Goal: Find specific page/section: Find specific page/section

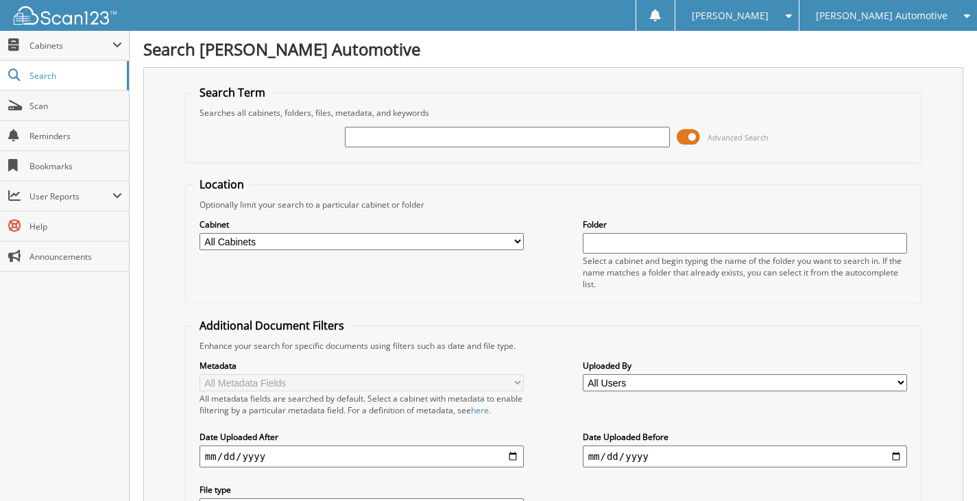
click at [420, 136] on input "text" at bounding box center [507, 137] width 325 height 21
type input "25608"
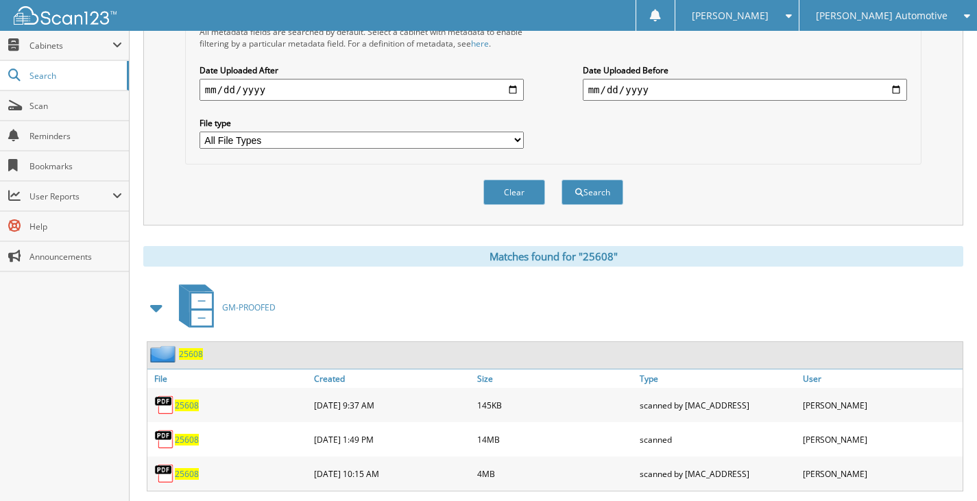
scroll to position [411, 0]
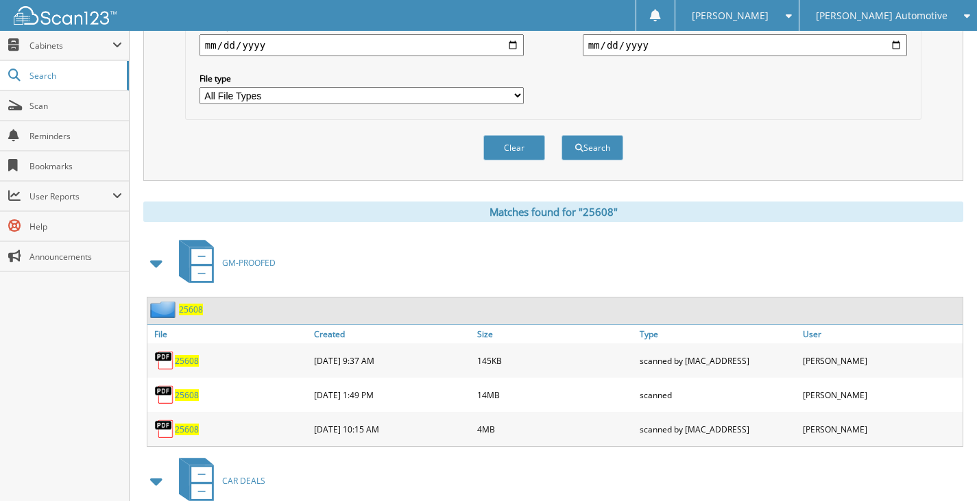
click at [189, 309] on span "25608" at bounding box center [191, 310] width 24 height 12
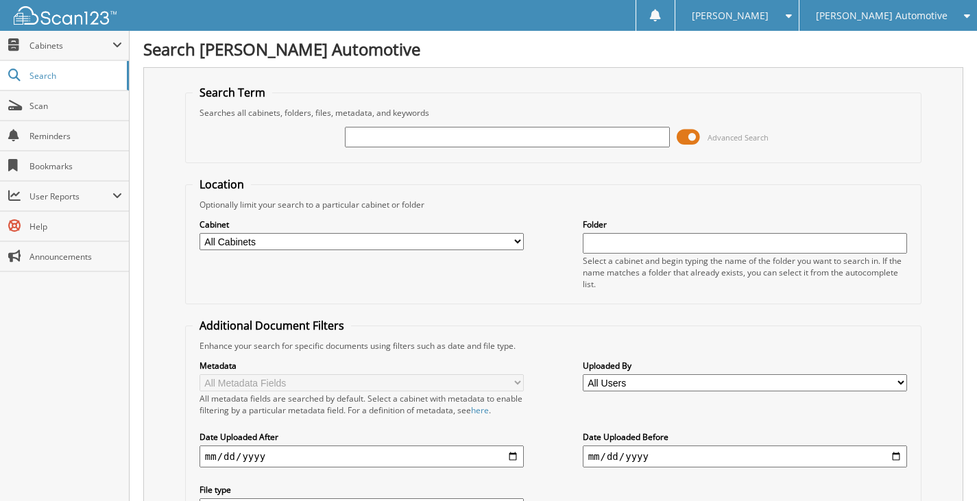
click at [424, 141] on input "text" at bounding box center [507, 137] width 325 height 21
type input "25614"
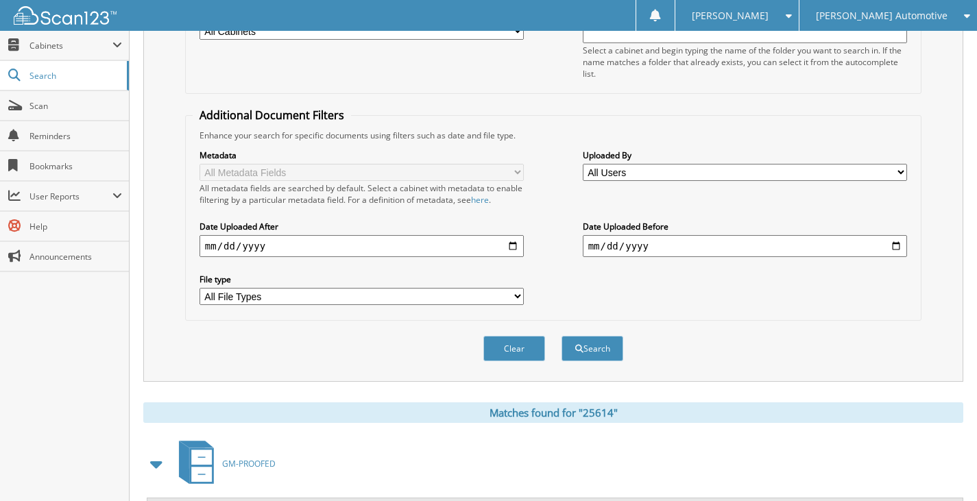
scroll to position [480, 0]
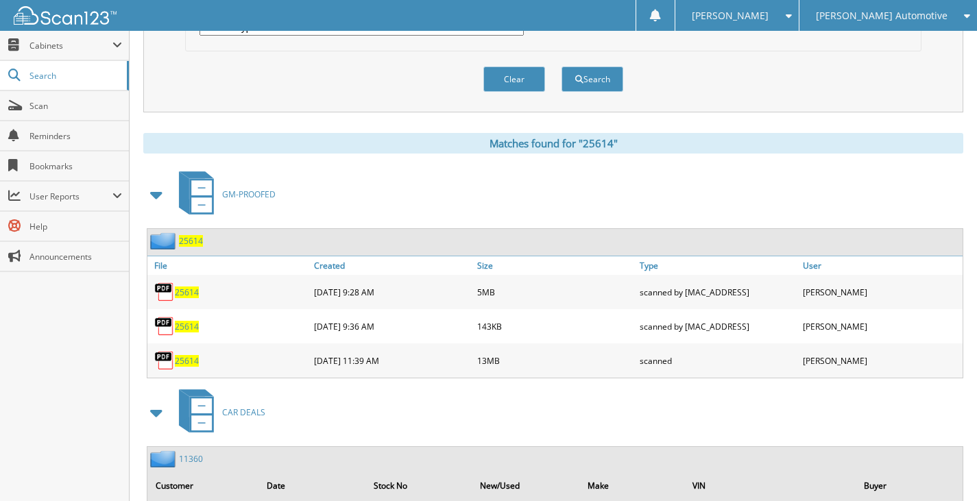
click at [190, 243] on span "25614" at bounding box center [191, 241] width 24 height 12
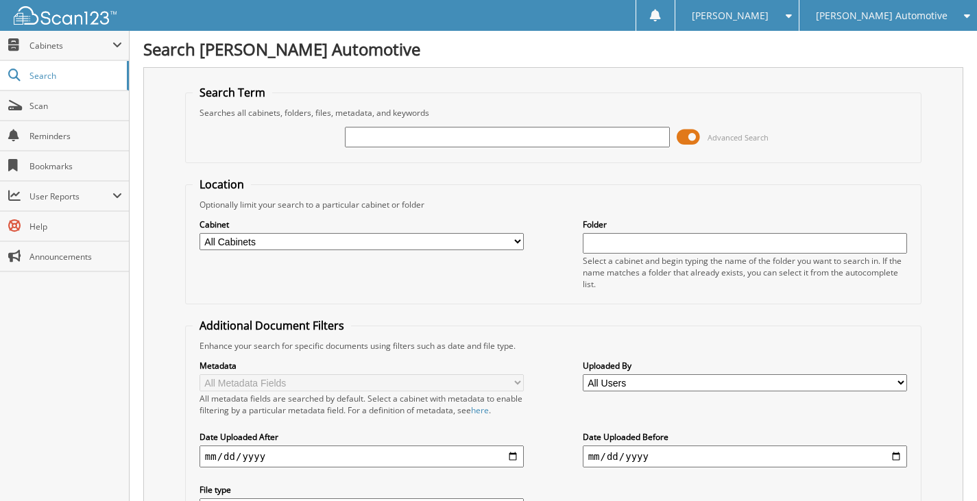
click at [425, 141] on input "text" at bounding box center [507, 137] width 325 height 21
type input "25445"
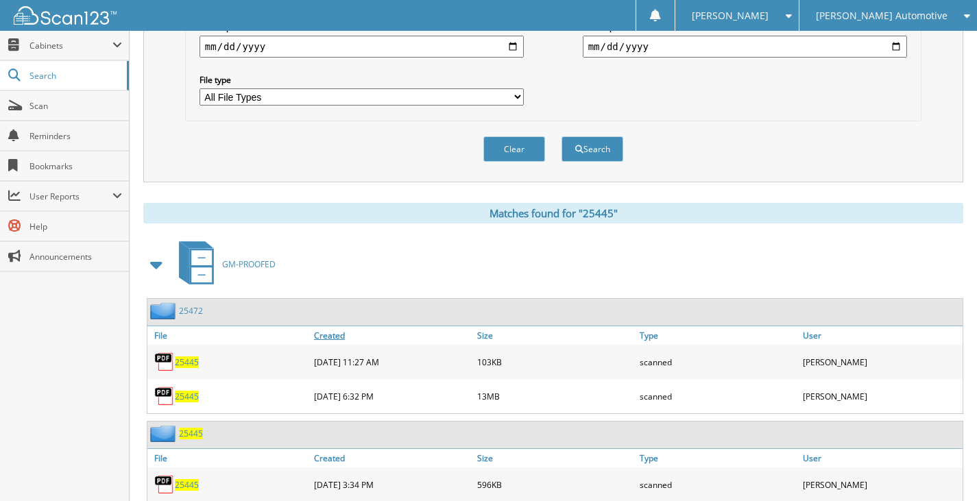
scroll to position [411, 0]
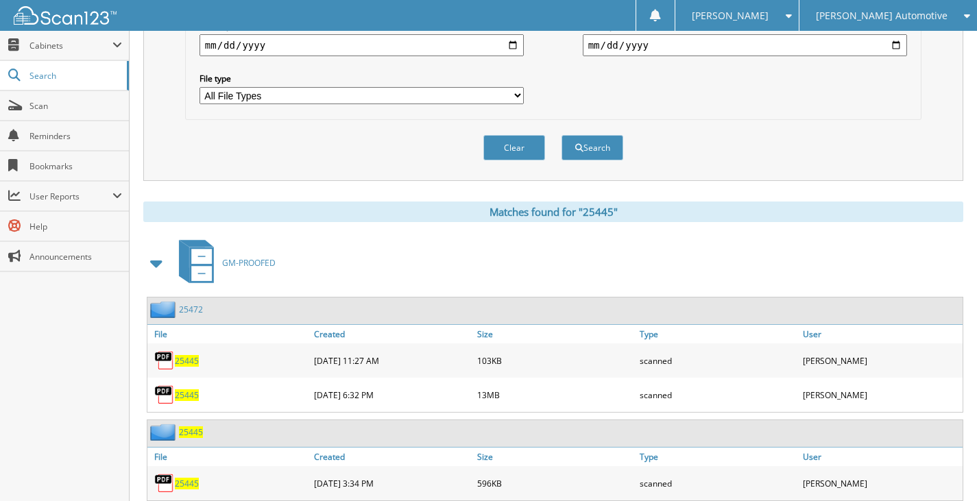
click at [193, 311] on link "25472" at bounding box center [191, 310] width 24 height 12
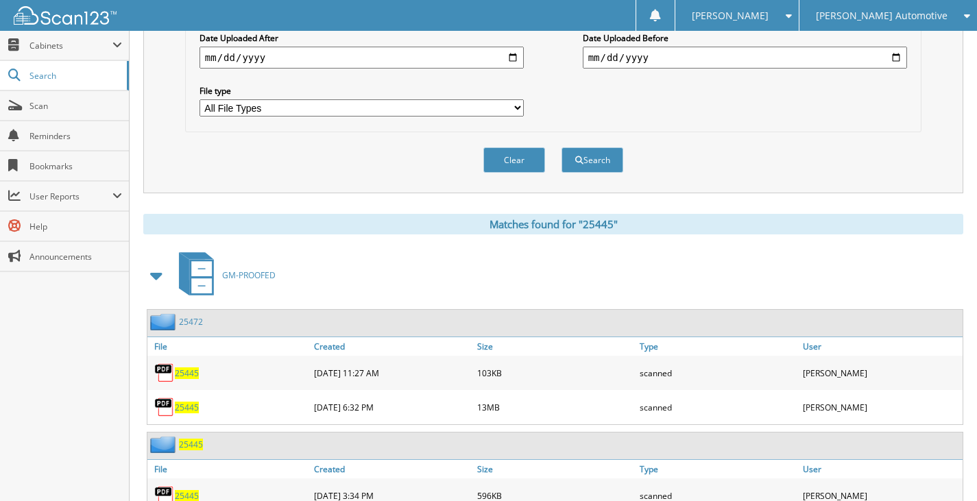
scroll to position [549, 0]
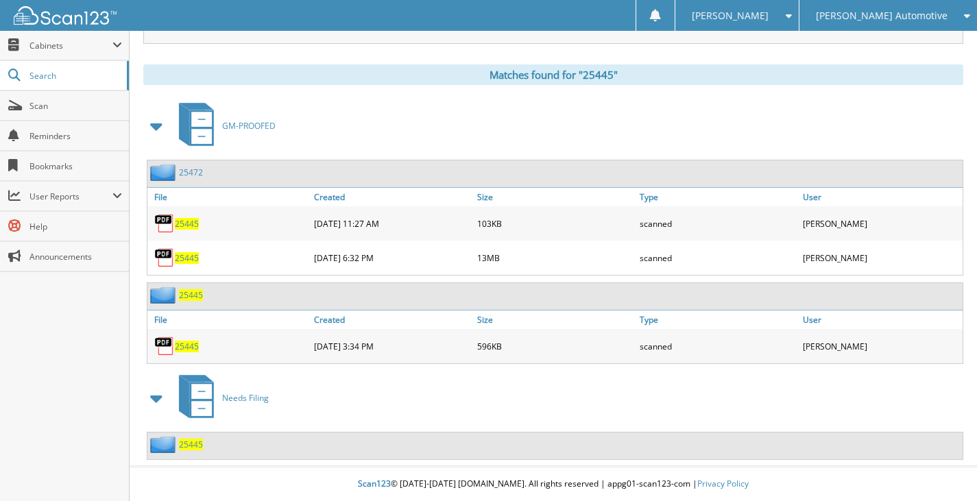
click at [193, 300] on span "25445" at bounding box center [191, 295] width 24 height 12
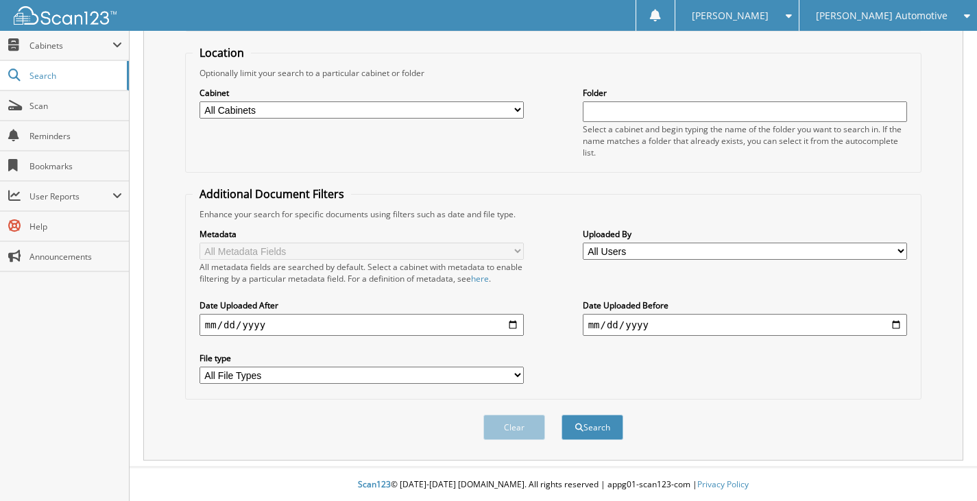
scroll to position [133, 0]
click at [598, 426] on button "Search" at bounding box center [592, 426] width 62 height 25
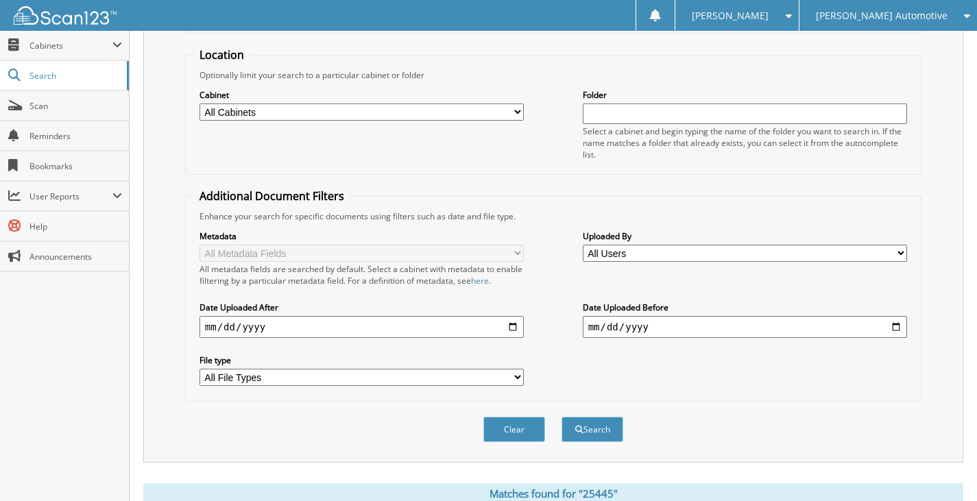
scroll to position [480, 0]
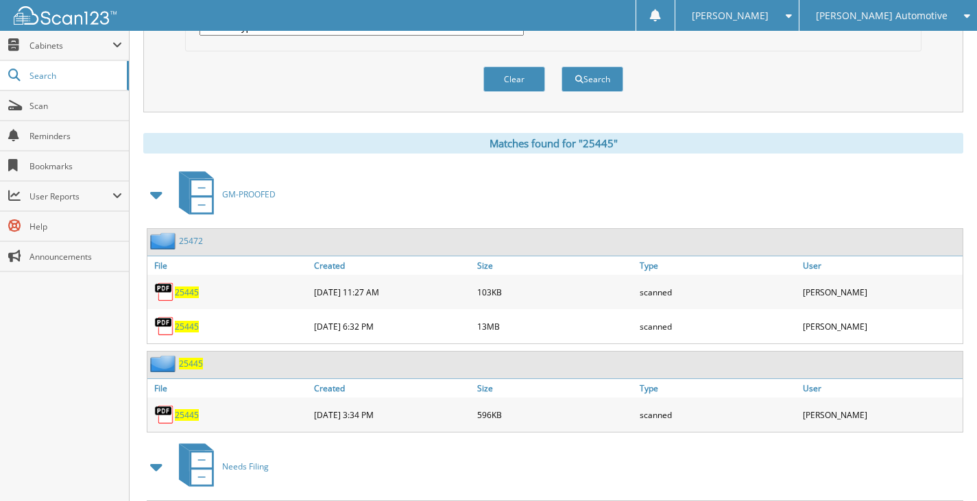
click at [191, 241] on link "25472" at bounding box center [191, 241] width 24 height 12
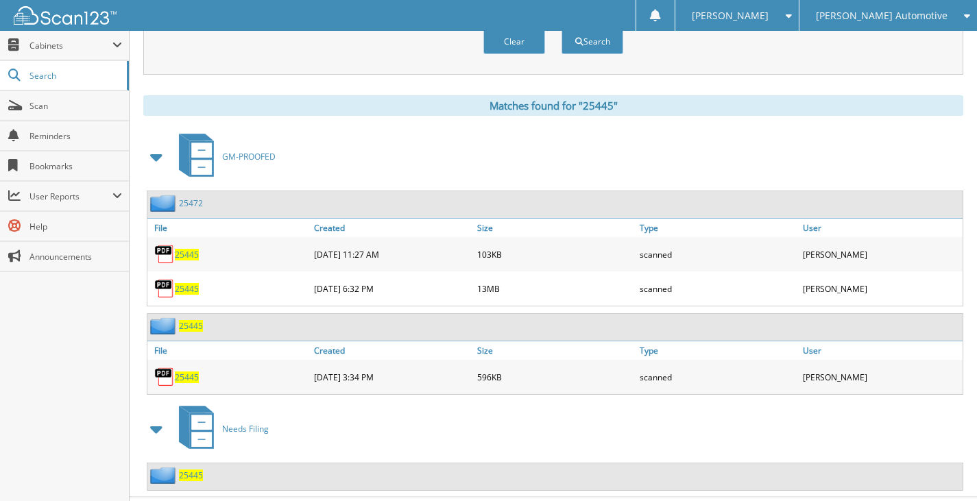
scroll to position [549, 0]
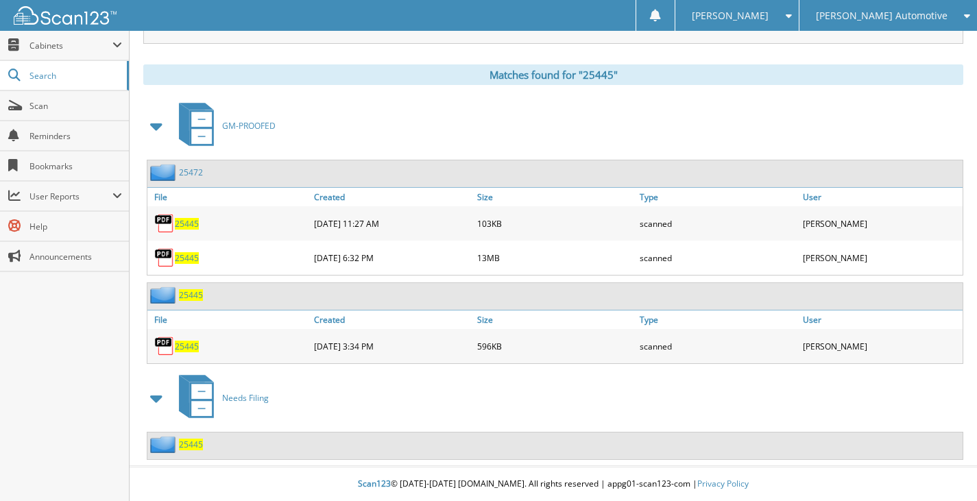
click at [186, 297] on span "25445" at bounding box center [191, 295] width 24 height 12
click at [191, 169] on link "25472" at bounding box center [191, 173] width 24 height 12
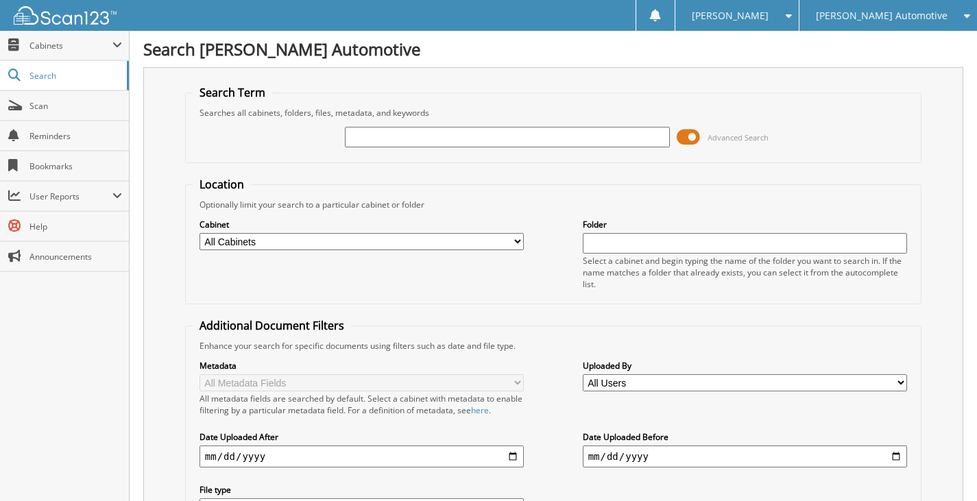
click at [449, 137] on input "text" at bounding box center [507, 137] width 325 height 21
type input "25610"
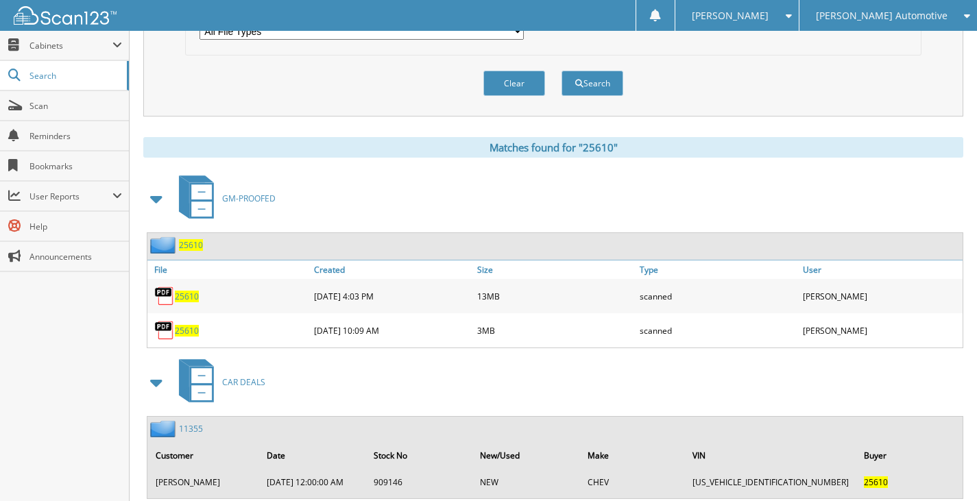
scroll to position [480, 0]
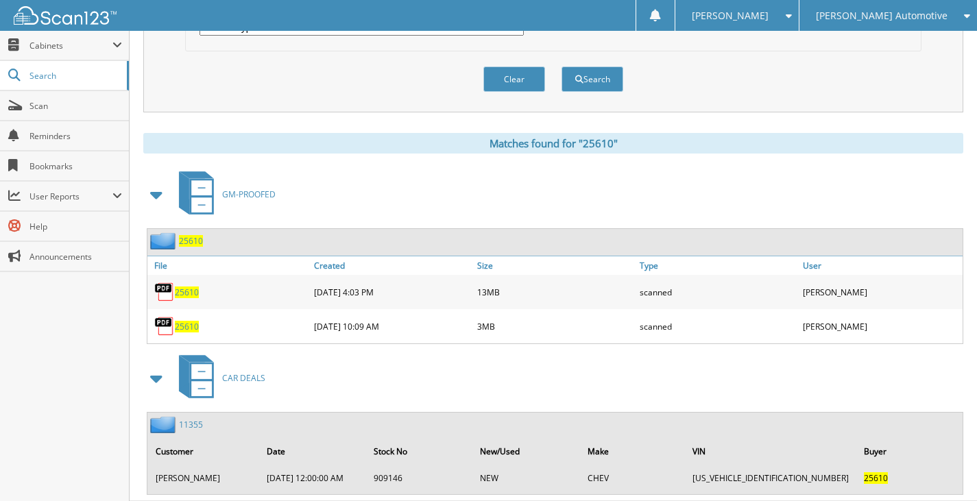
click at [181, 243] on span "25610" at bounding box center [191, 241] width 24 height 12
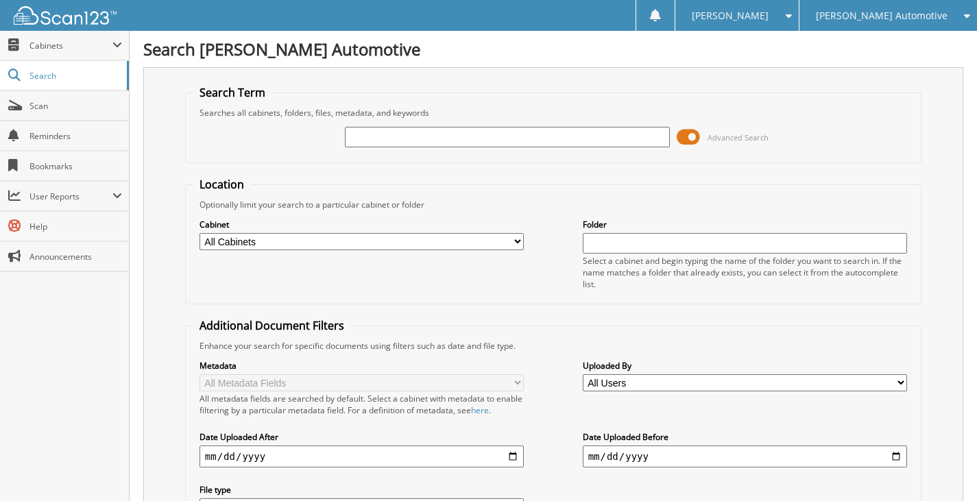
click at [392, 127] on input "text" at bounding box center [507, 137] width 325 height 21
type input "25715"
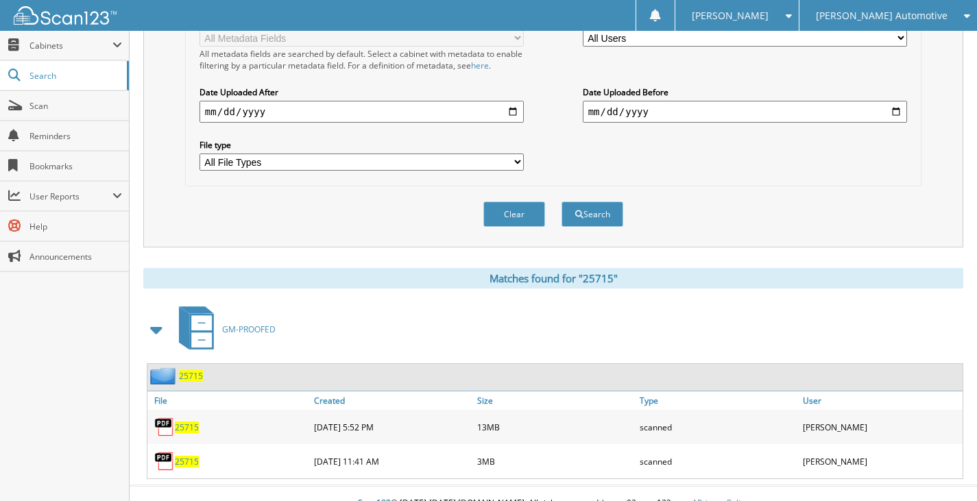
scroll to position [365, 0]
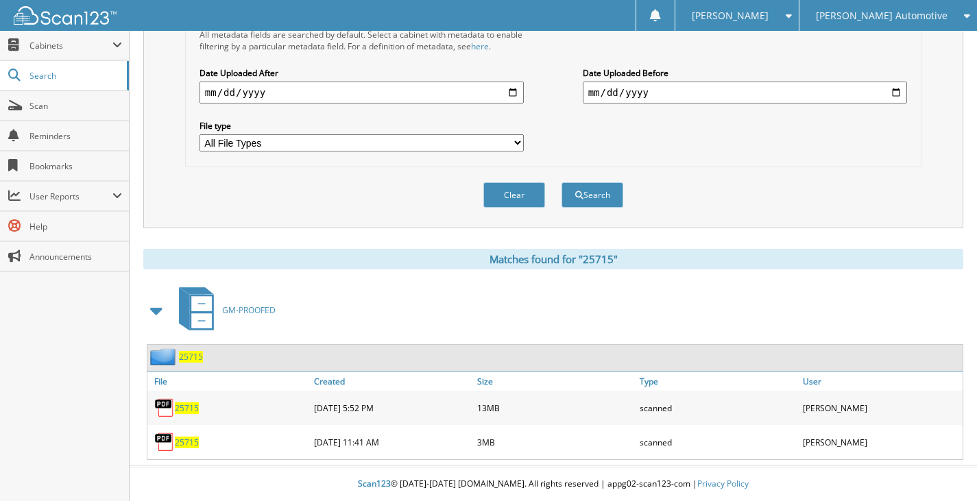
click at [186, 356] on span "25715" at bounding box center [191, 357] width 24 height 12
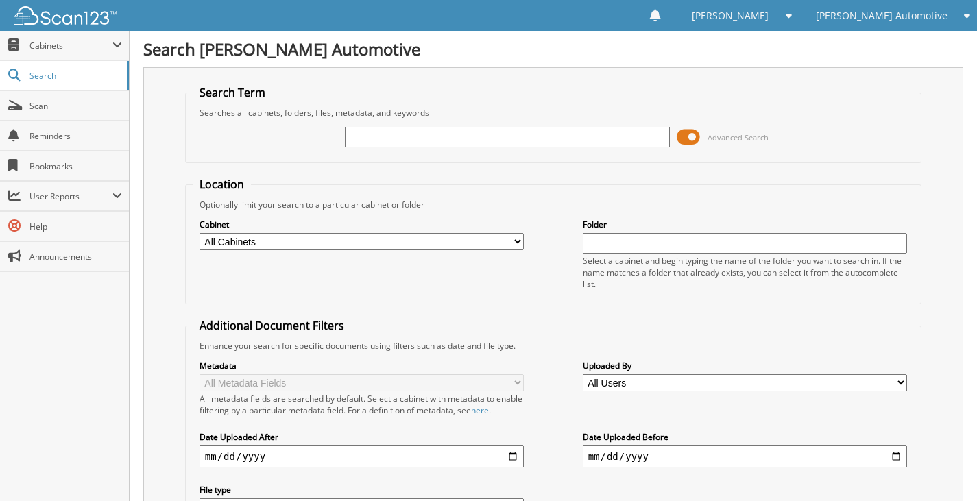
click at [372, 136] on input "text" at bounding box center [507, 137] width 325 height 21
type input "25730"
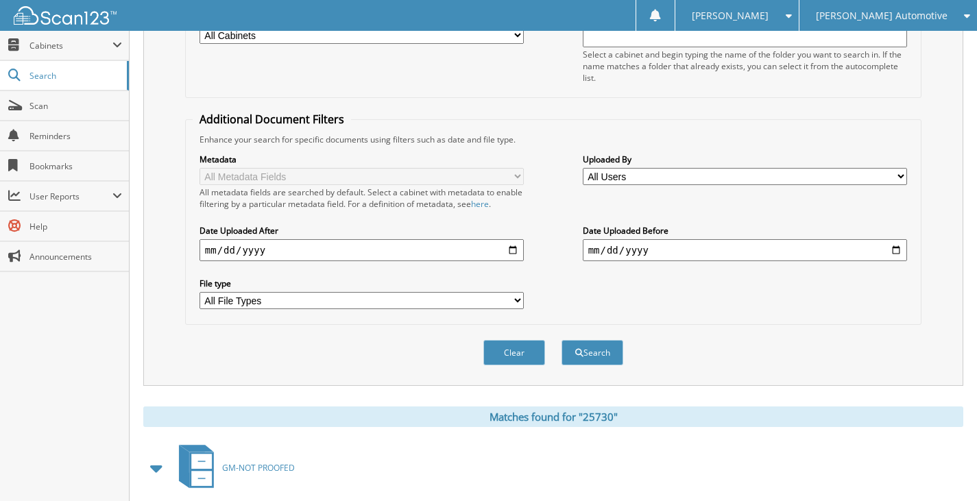
scroll to position [399, 0]
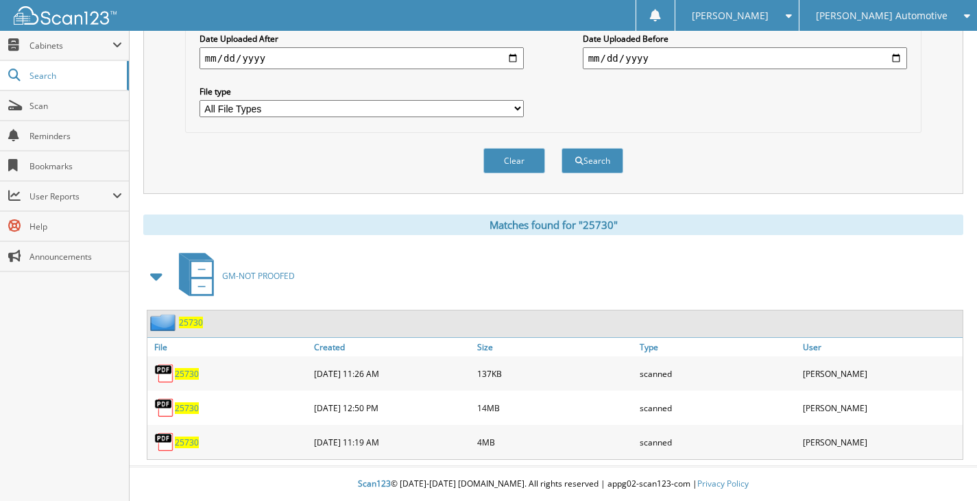
click at [195, 326] on span "25730" at bounding box center [191, 323] width 24 height 12
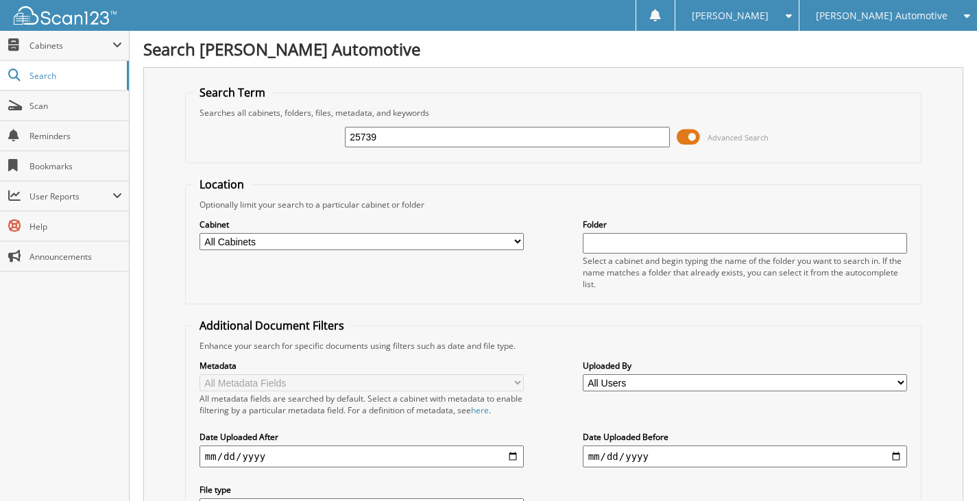
type input "25739"
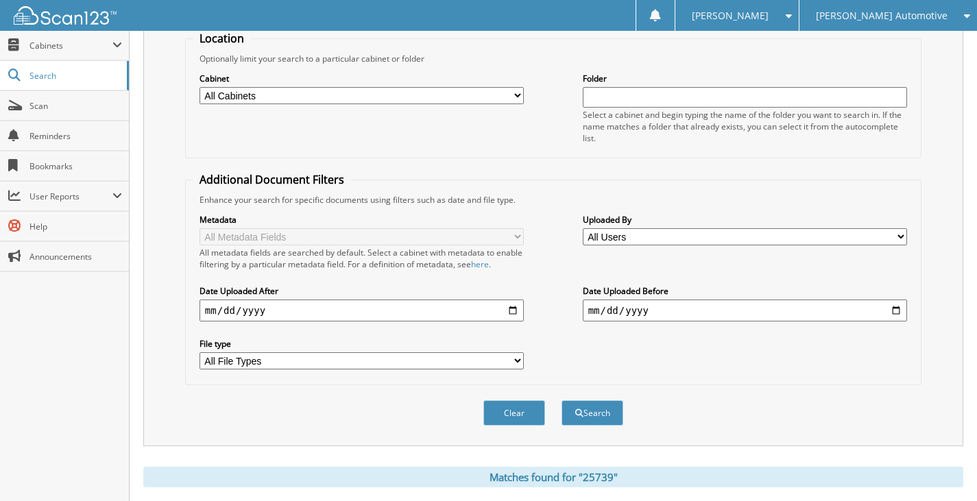
scroll to position [480, 0]
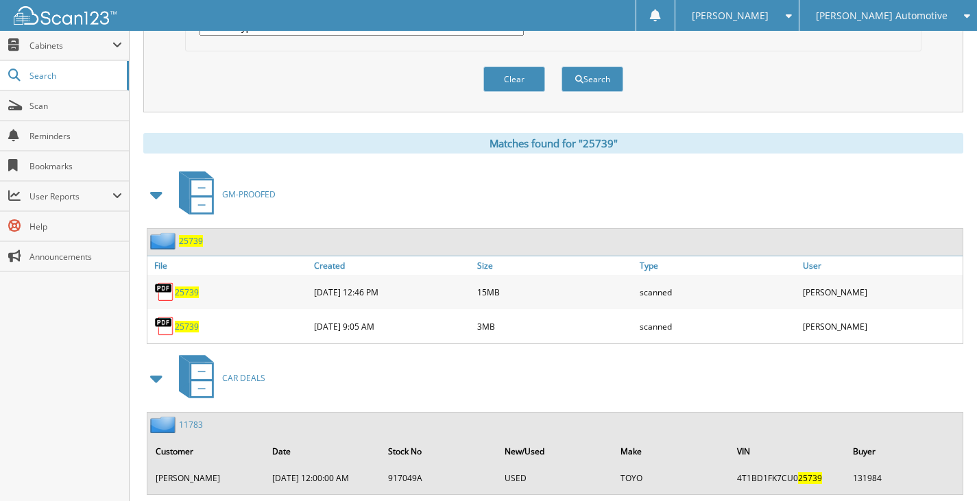
click at [193, 237] on span "25739" at bounding box center [191, 241] width 24 height 12
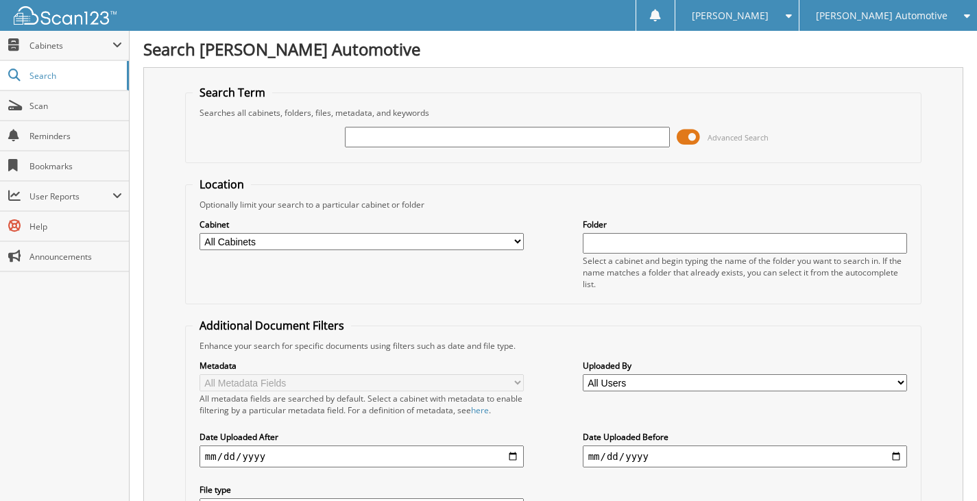
click at [352, 136] on input "text" at bounding box center [507, 137] width 325 height 21
type input "25774"
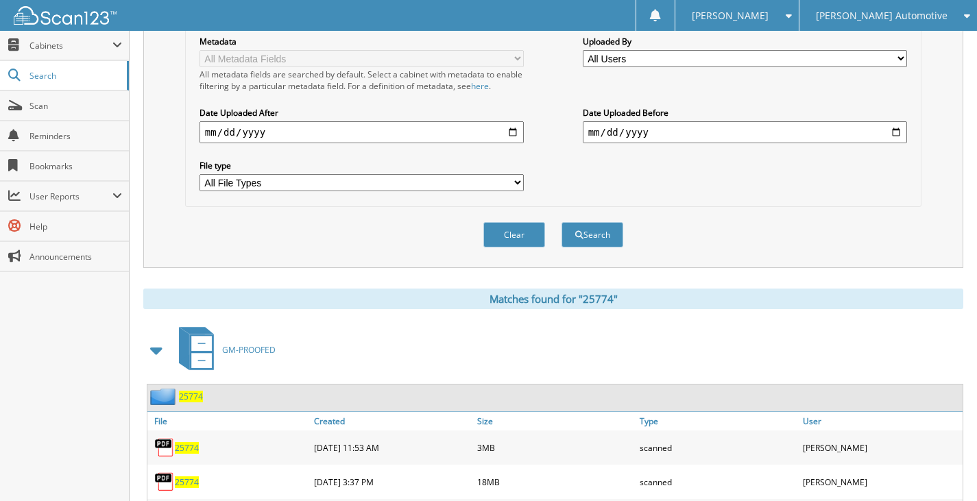
scroll to position [411, 0]
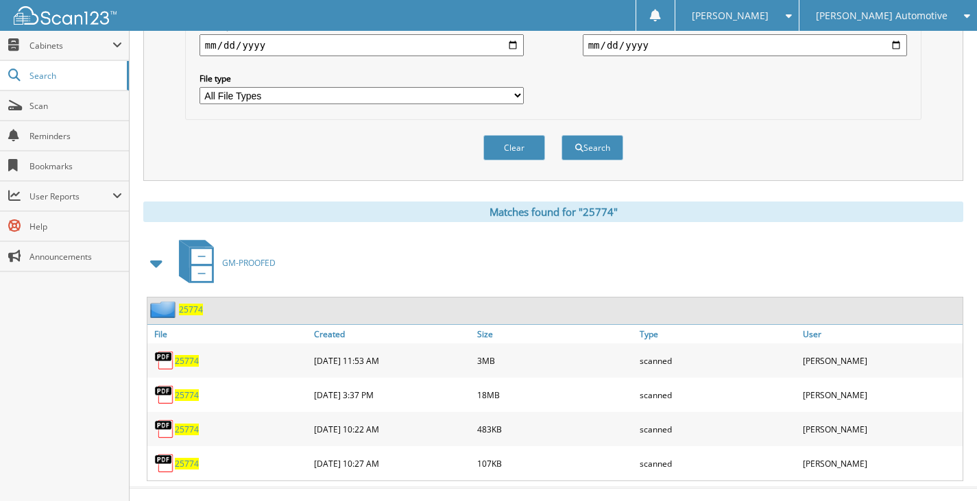
click at [197, 314] on span "25774" at bounding box center [191, 310] width 24 height 12
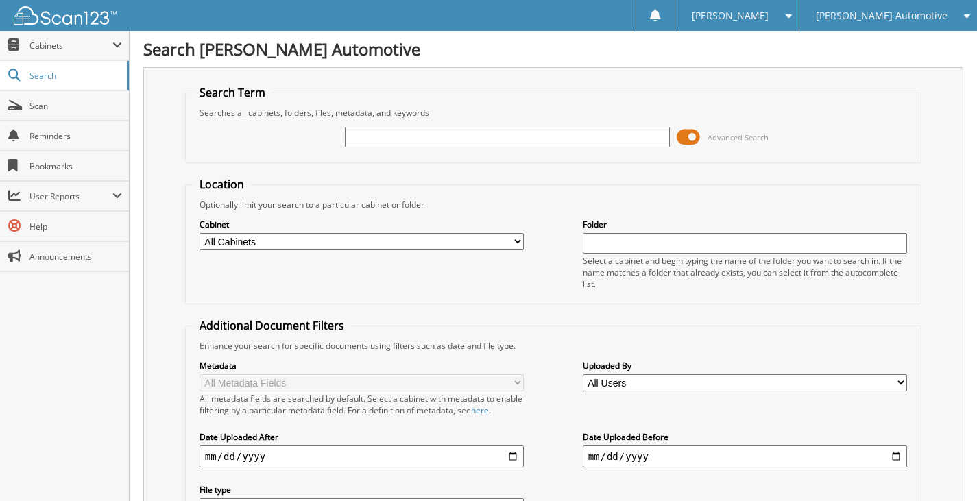
click at [465, 138] on input "text" at bounding box center [507, 137] width 325 height 21
click at [444, 137] on input "text" at bounding box center [507, 137] width 325 height 21
type input "25810"
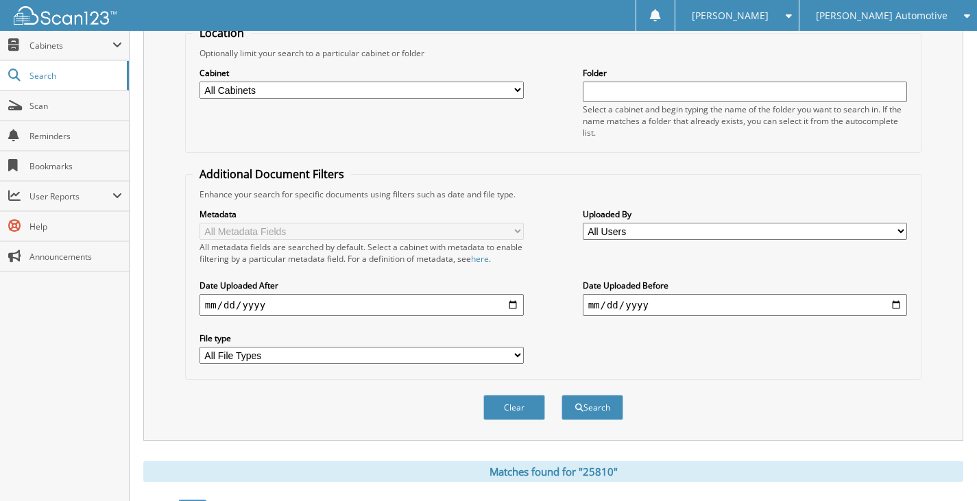
scroll to position [365, 0]
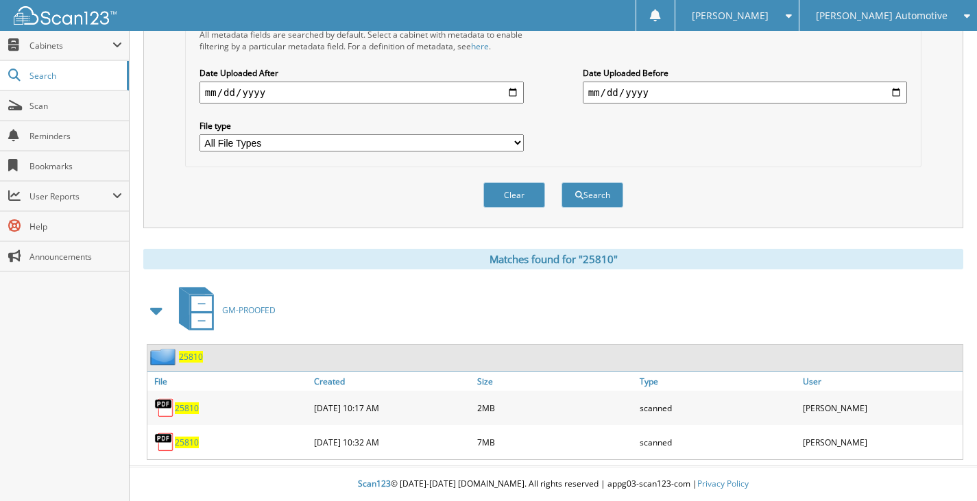
click at [190, 354] on span "25810" at bounding box center [191, 357] width 24 height 12
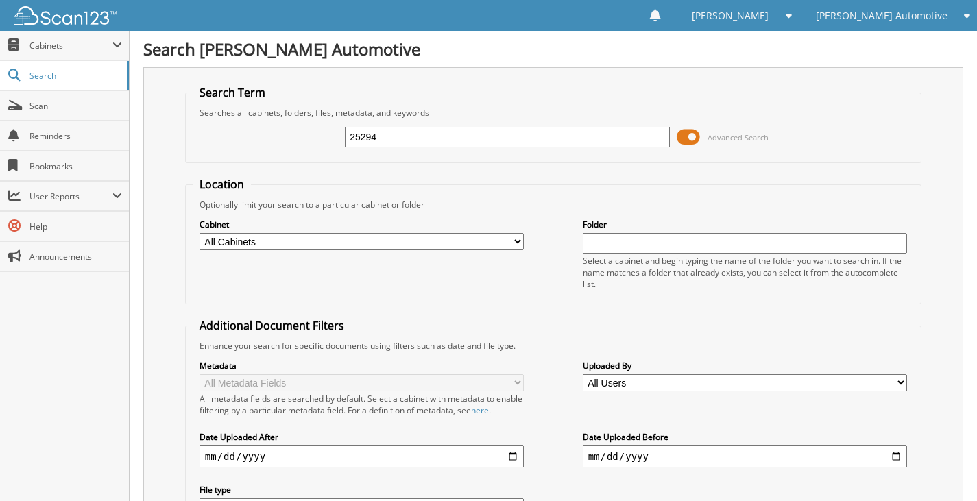
type input "25294"
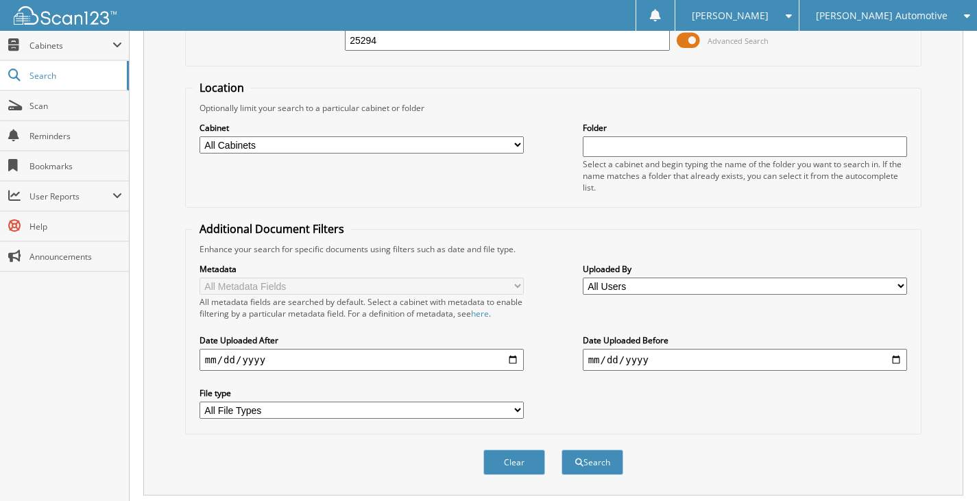
scroll to position [330, 0]
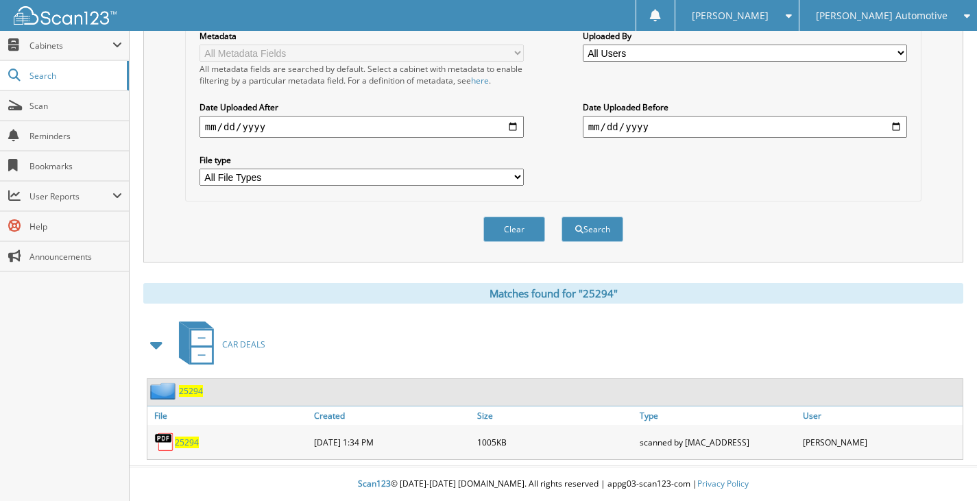
click at [195, 387] on span "25294" at bounding box center [191, 391] width 24 height 12
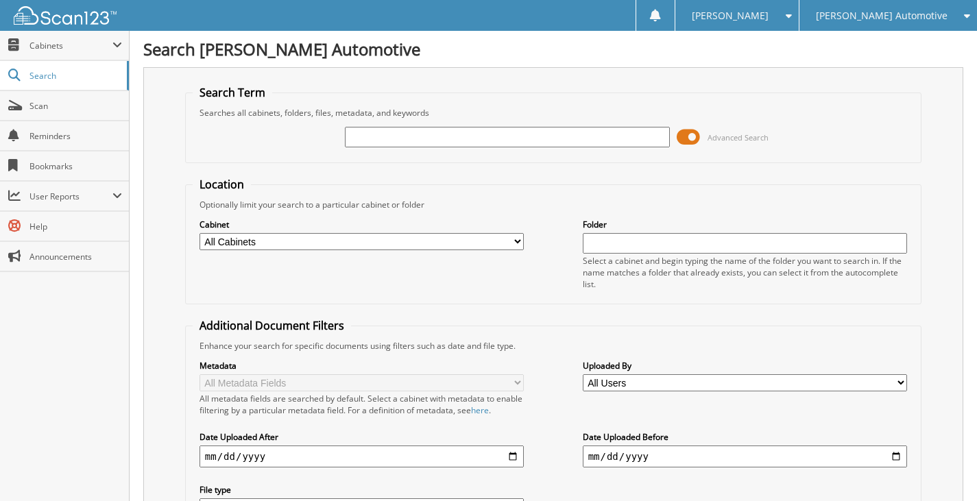
click at [361, 141] on input "text" at bounding box center [507, 137] width 325 height 21
type input "25779"
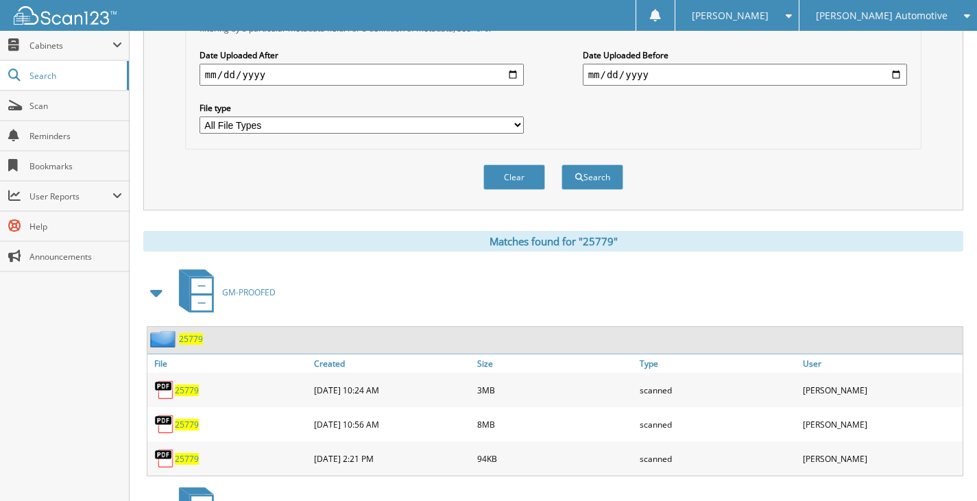
scroll to position [480, 0]
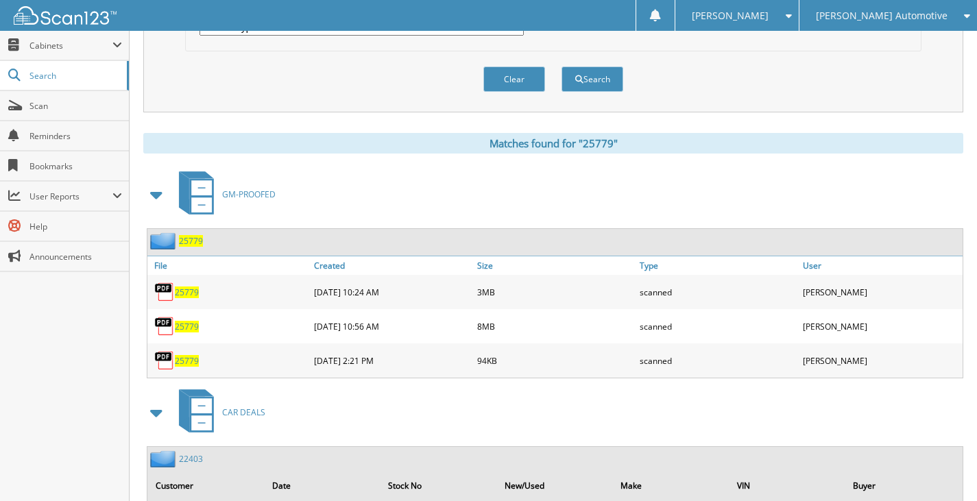
click at [195, 239] on span "25779" at bounding box center [191, 241] width 24 height 12
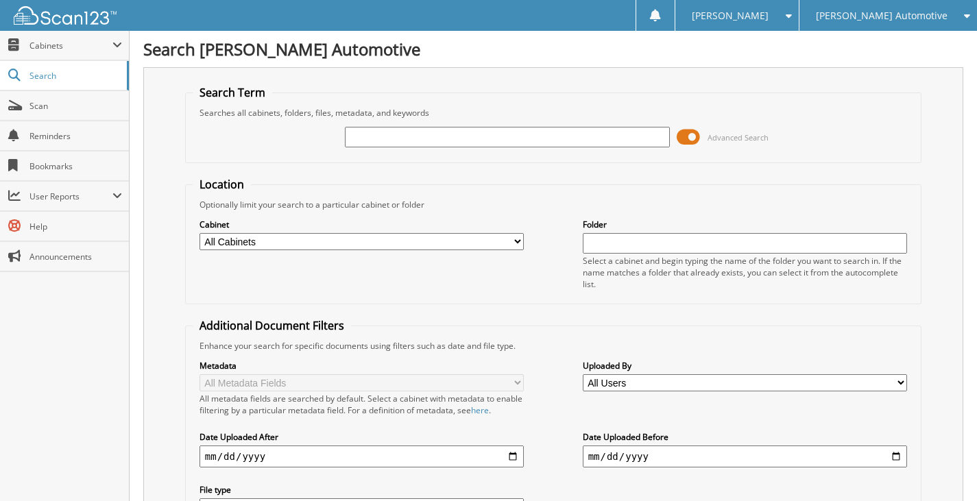
click at [378, 134] on input "text" at bounding box center [507, 137] width 325 height 21
type input "25787"
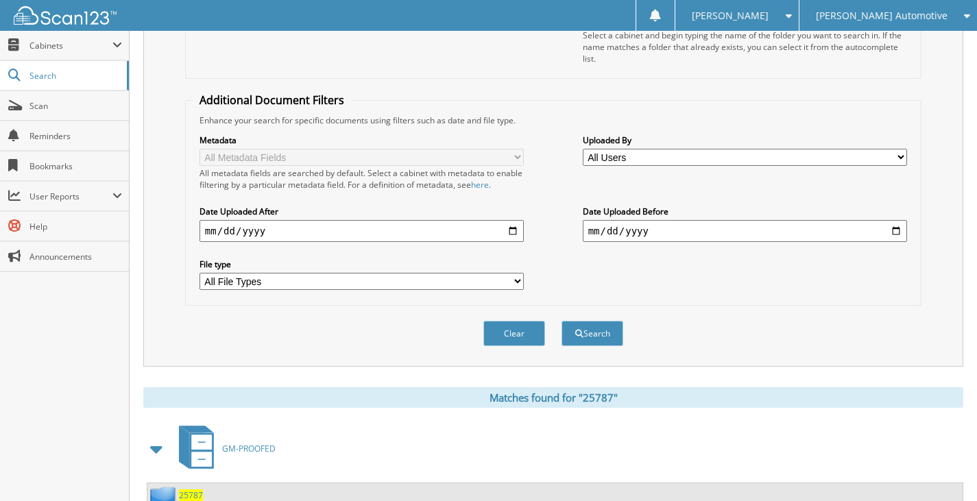
scroll to position [365, 0]
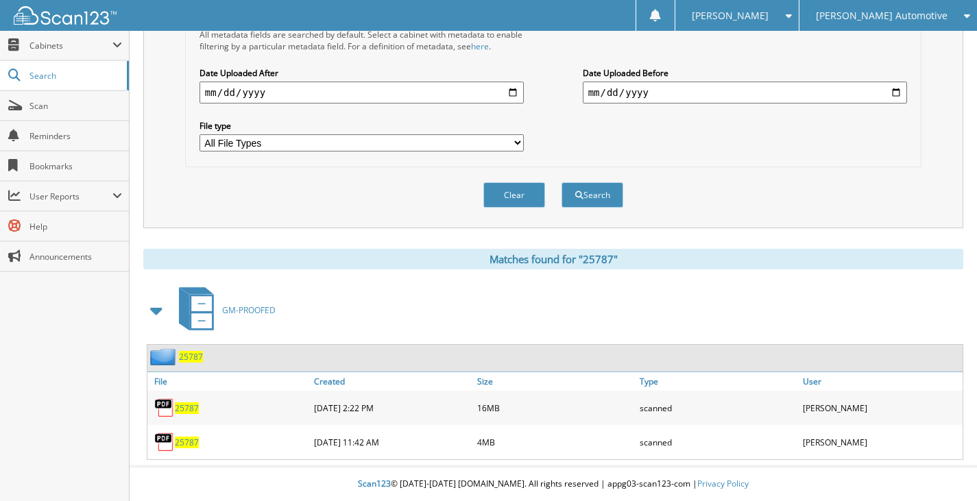
click at [184, 354] on span "25787" at bounding box center [191, 357] width 24 height 12
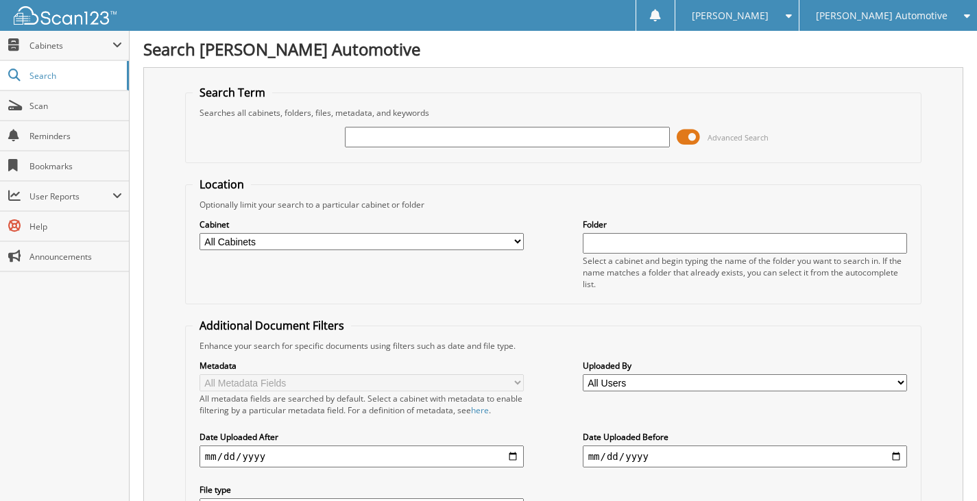
click at [423, 132] on input "text" at bounding box center [507, 137] width 325 height 21
type input "2"
click at [424, 138] on input "text" at bounding box center [507, 137] width 325 height 21
type input "25792"
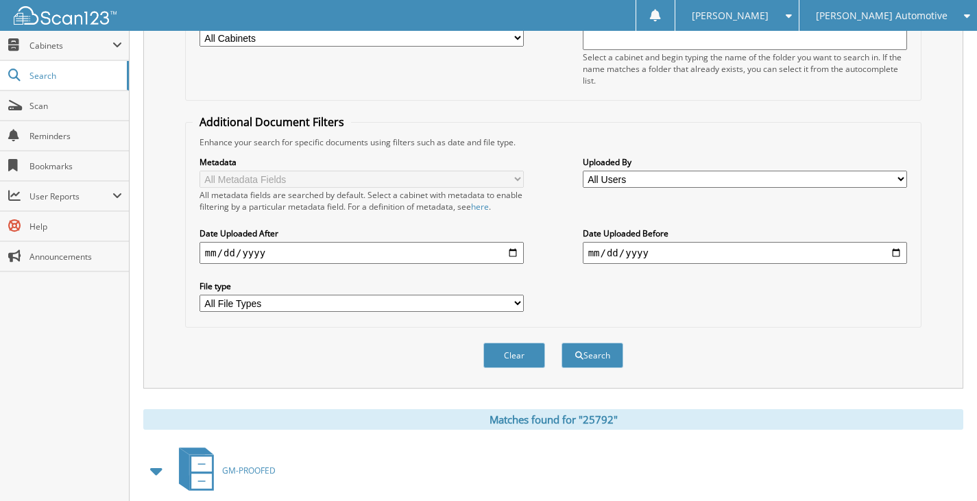
scroll to position [411, 0]
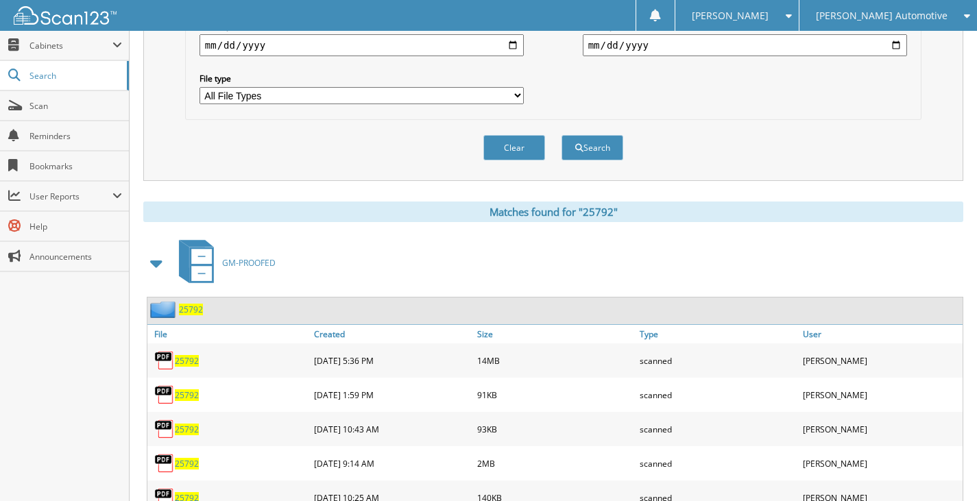
click at [192, 311] on span "25792" at bounding box center [191, 310] width 24 height 12
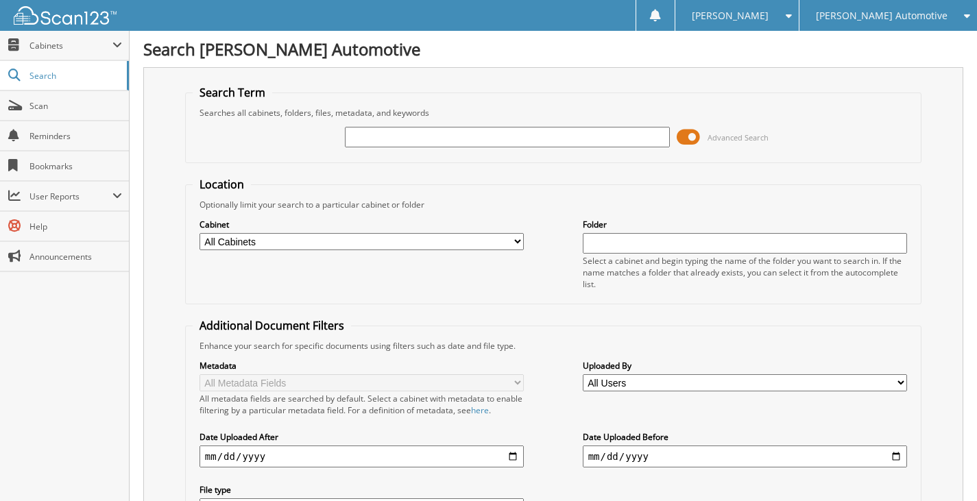
click at [437, 140] on input "text" at bounding box center [507, 137] width 325 height 21
type input "25799"
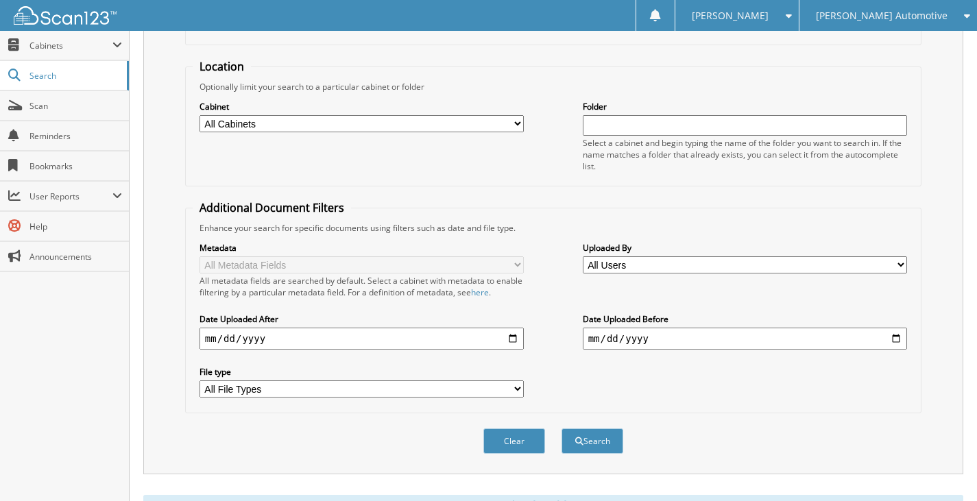
scroll to position [399, 0]
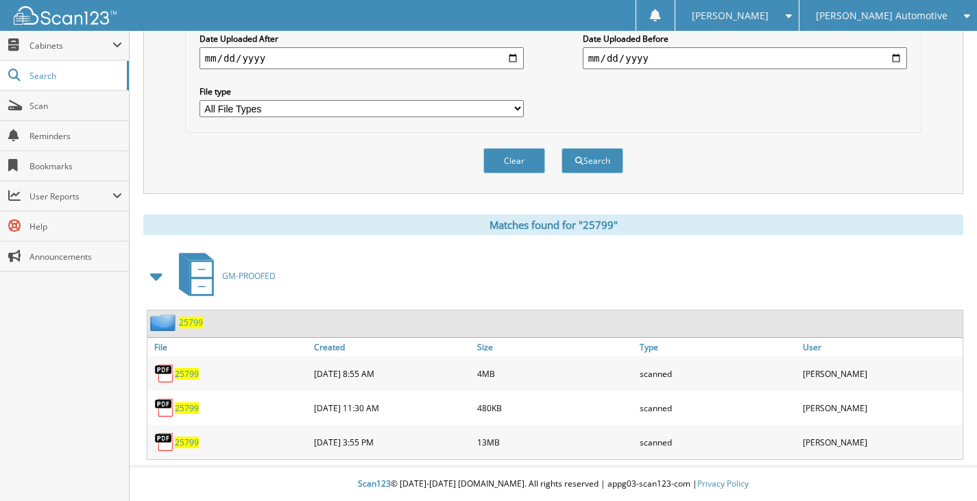
click at [190, 324] on span "25799" at bounding box center [191, 323] width 24 height 12
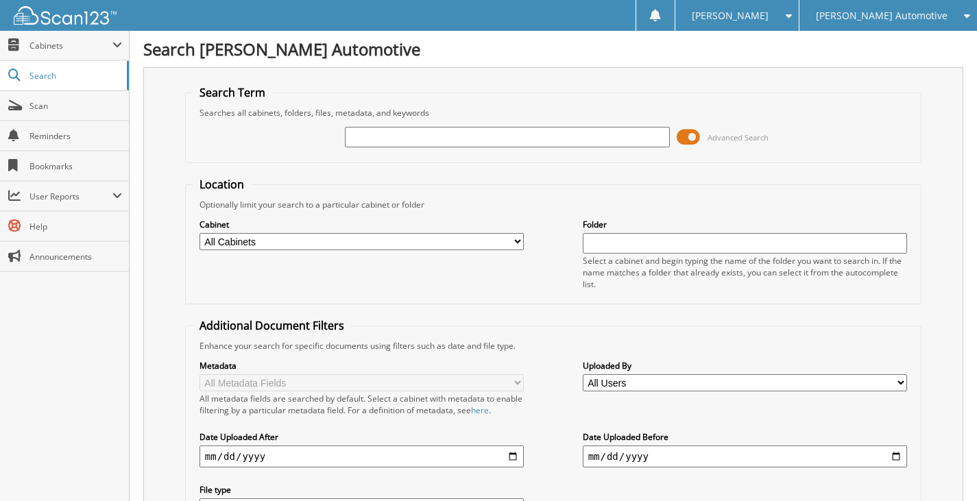
click at [370, 140] on input "text" at bounding box center [507, 137] width 325 height 21
type input "25828"
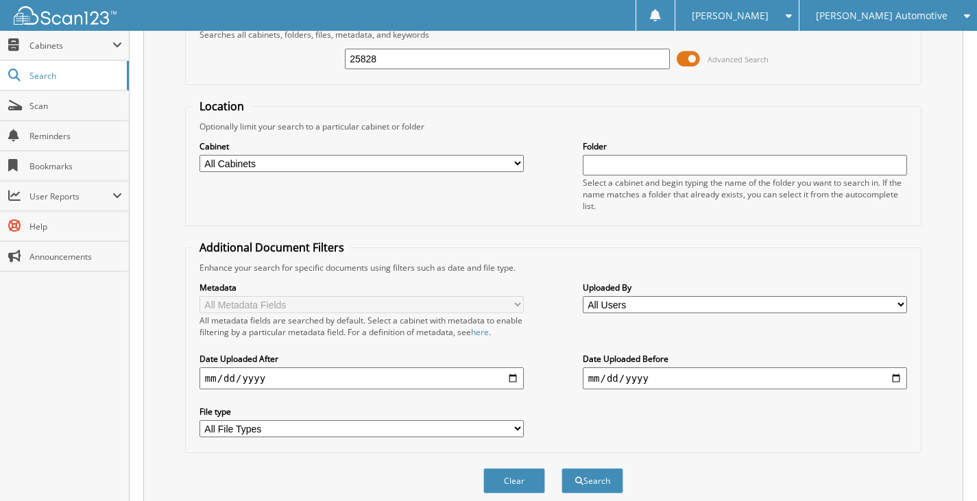
scroll to position [343, 0]
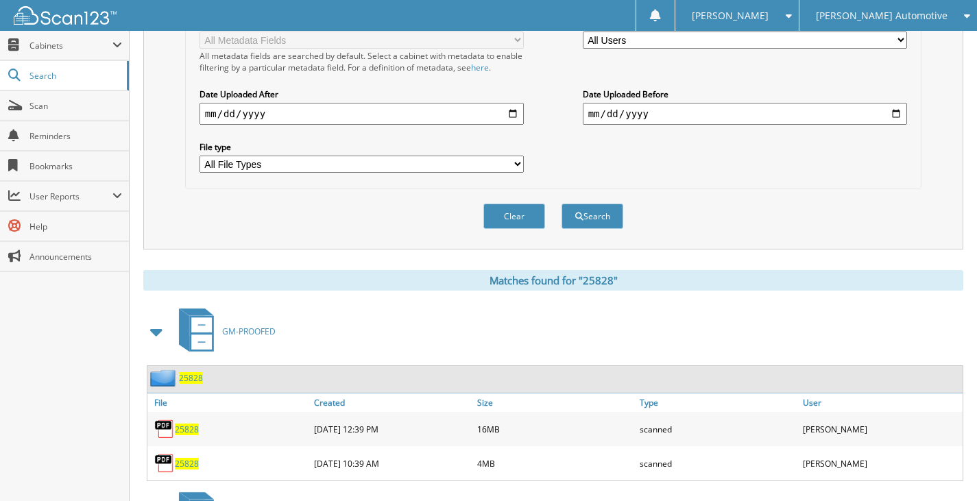
click at [193, 375] on span "25828" at bounding box center [191, 378] width 24 height 12
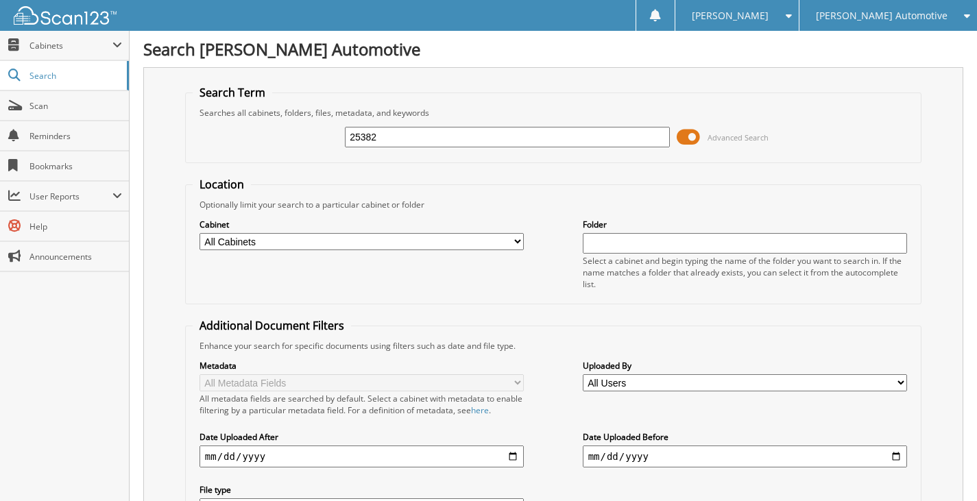
type input "25382"
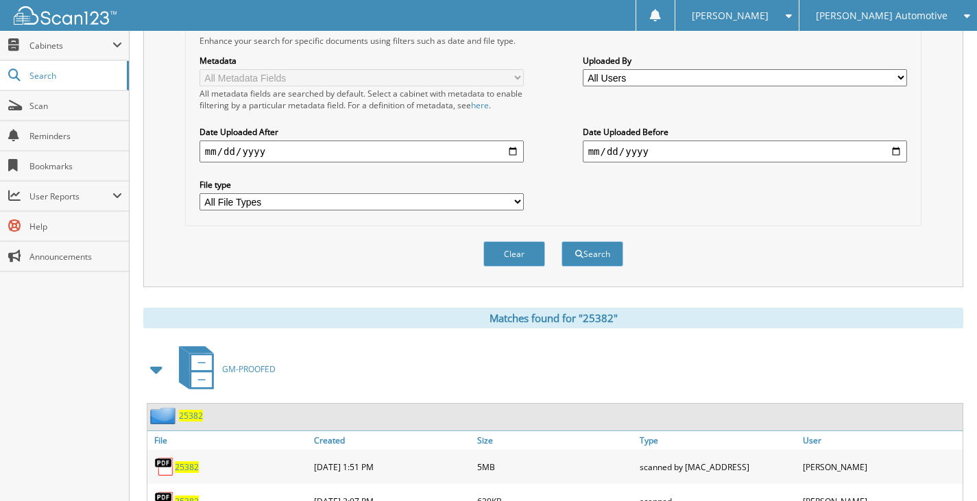
scroll to position [411, 0]
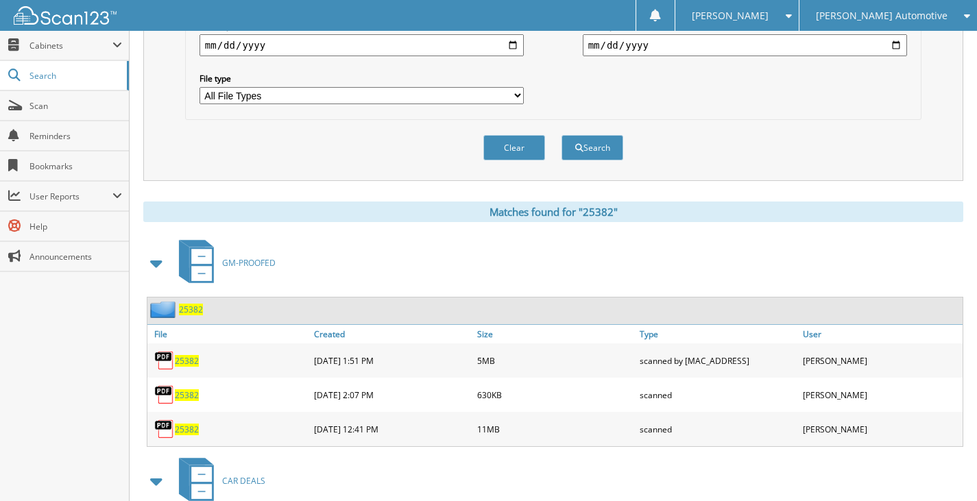
click at [189, 312] on span "25382" at bounding box center [191, 310] width 24 height 12
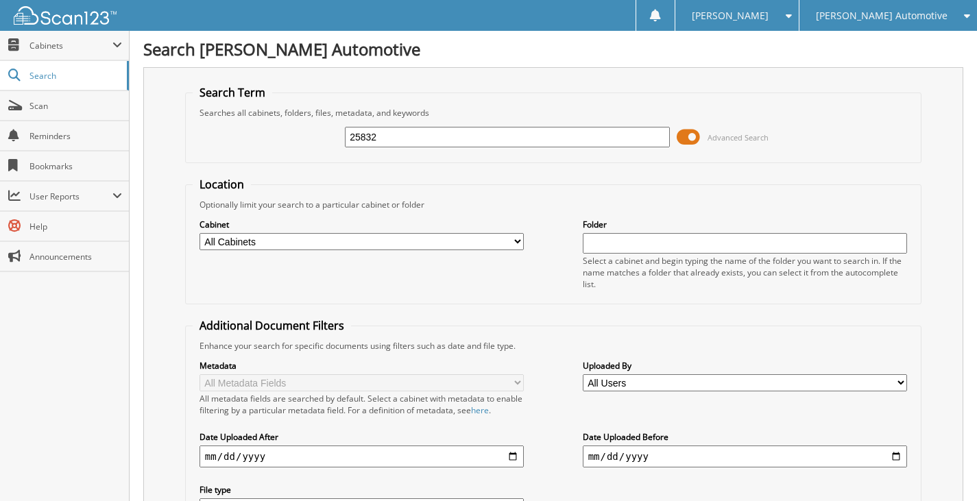
type input "25832"
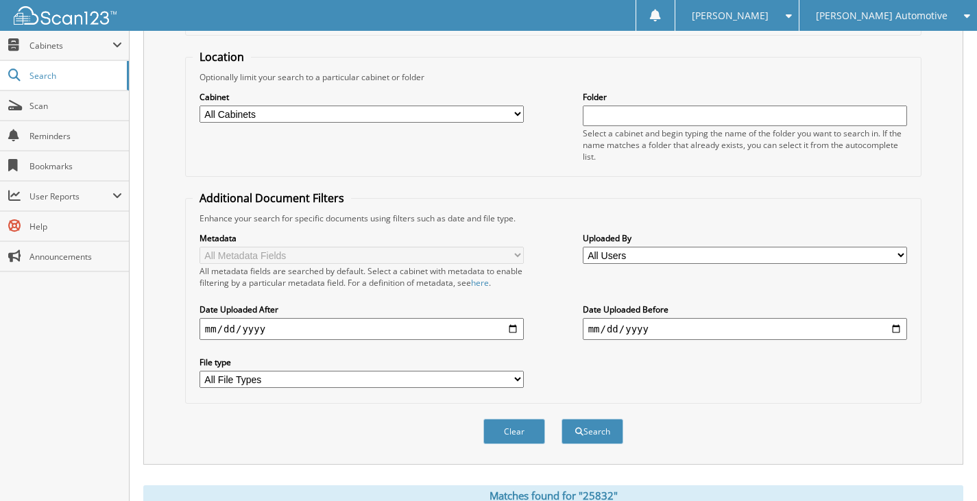
scroll to position [330, 0]
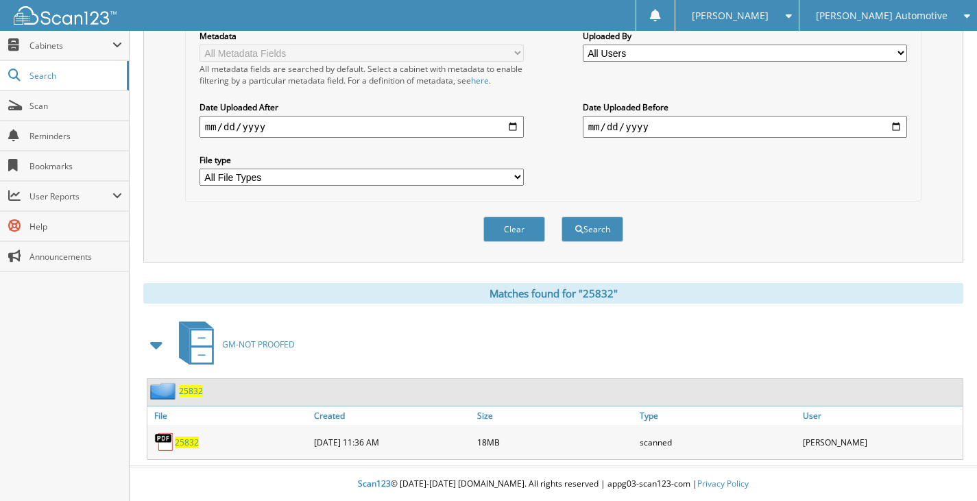
click at [193, 391] on span "25832" at bounding box center [191, 391] width 24 height 12
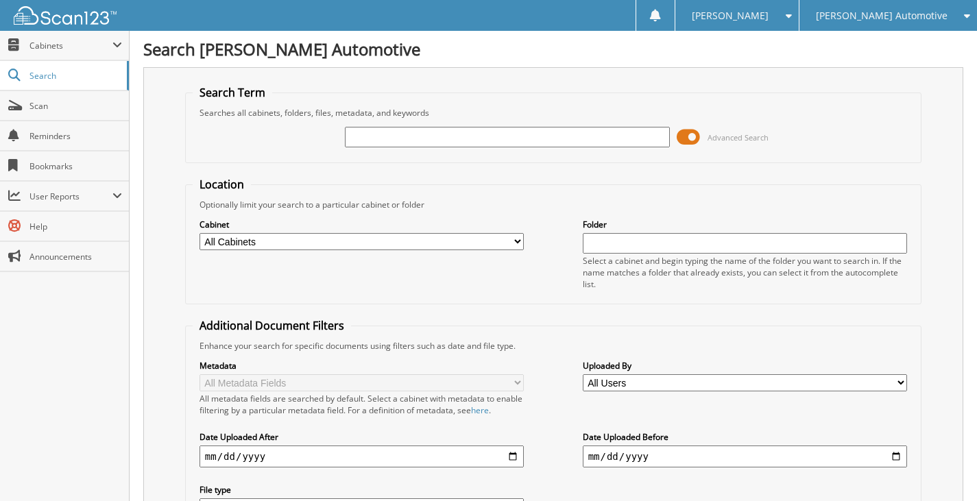
click at [378, 128] on input "text" at bounding box center [507, 137] width 325 height 21
type input "25811"
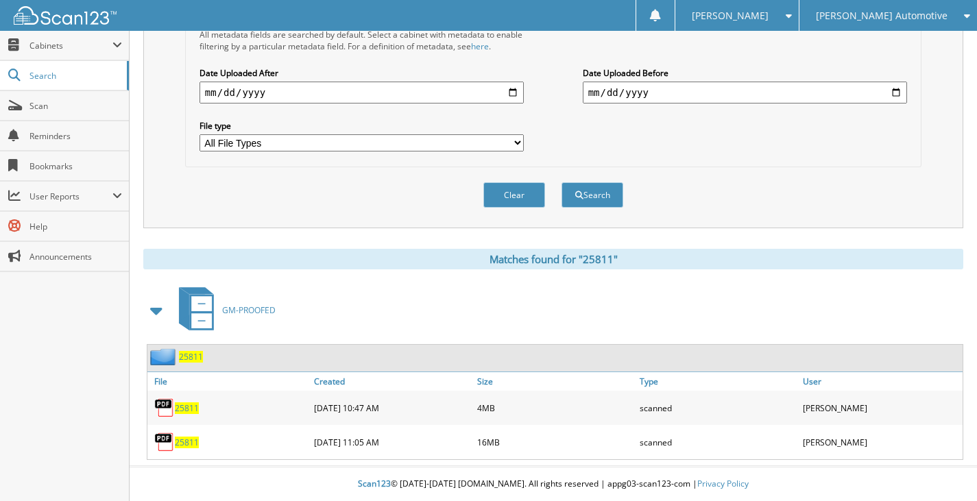
click at [191, 356] on span "25811" at bounding box center [191, 357] width 24 height 12
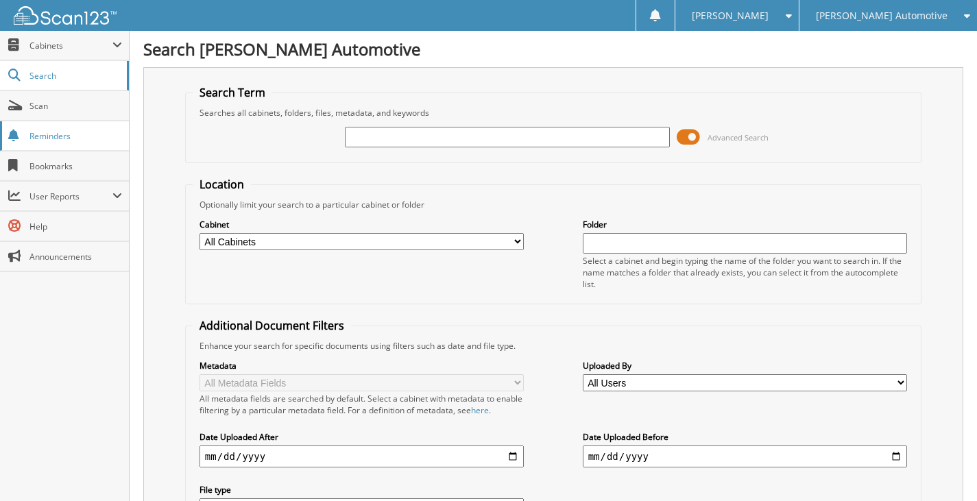
drag, startPoint x: 0, startPoint y: 0, endPoint x: 43, endPoint y: 133, distance: 139.6
click at [43, 133] on span "Reminders" at bounding box center [75, 136] width 93 height 12
